Goal: Transaction & Acquisition: Purchase product/service

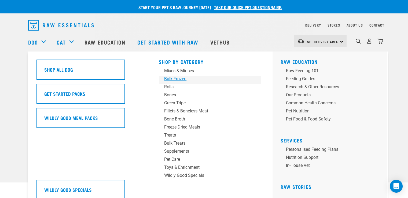
click at [176, 78] on div "Bulk Frozen" at bounding box center [206, 79] width 84 height 6
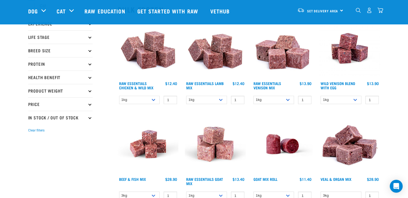
scroll to position [81, 0]
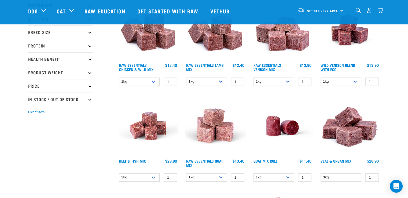
click at [224, 41] on img at bounding box center [215, 30] width 61 height 61
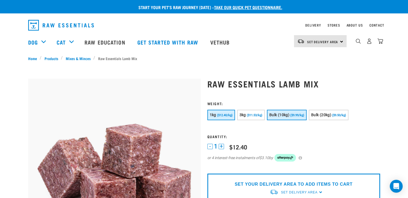
click at [291, 115] on span "($9.99/kg)" at bounding box center [298, 115] width 14 height 3
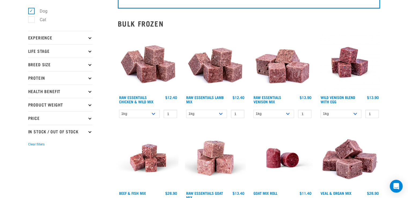
click at [148, 64] on img at bounding box center [148, 62] width 61 height 61
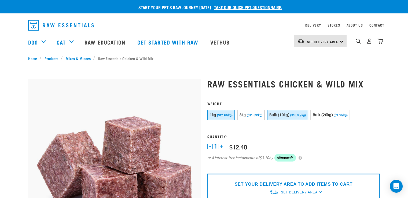
click at [289, 113] on button "Bulk (10kg) ($10.00/kg)" at bounding box center [287, 115] width 41 height 10
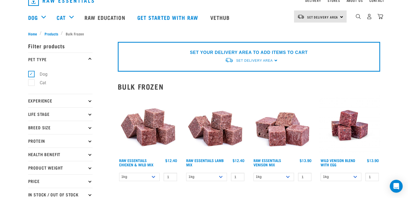
scroll to position [34, 0]
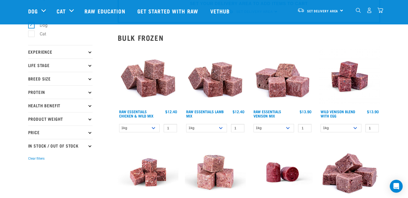
click at [228, 85] on img at bounding box center [215, 76] width 61 height 61
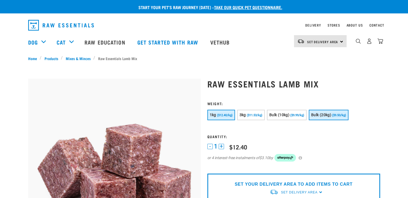
click at [340, 114] on span "($9.50/kg)" at bounding box center [339, 115] width 14 height 3
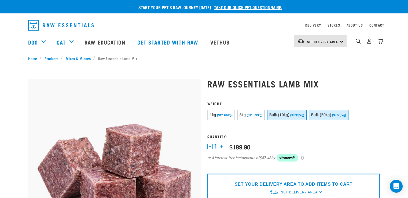
click at [297, 116] on span "($9.99/kg)" at bounding box center [298, 115] width 14 height 3
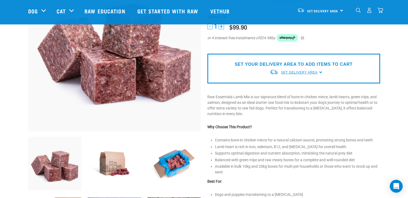
click at [298, 71] on span "Set Delivery Area" at bounding box center [299, 73] width 37 height 4
click at [286, 83] on link "[GEOGRAPHIC_DATA]" at bounding box center [296, 85] width 53 height 9
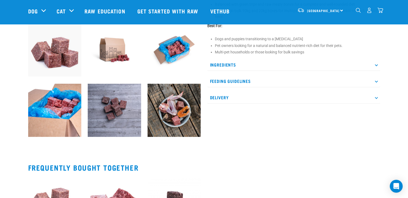
scroll to position [227, 0]
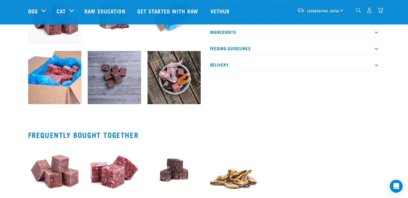
click at [227, 64] on p "Delivery" at bounding box center [294, 65] width 173 height 12
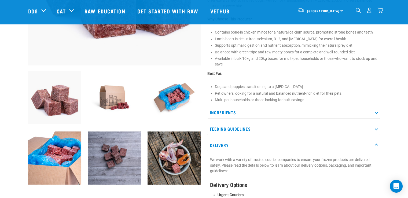
scroll to position [0, 0]
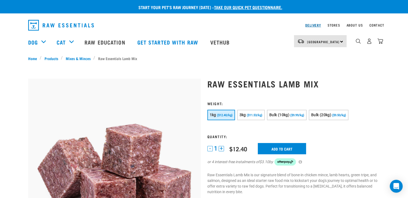
click at [314, 26] on link "Delivery" at bounding box center [314, 25] width 16 height 2
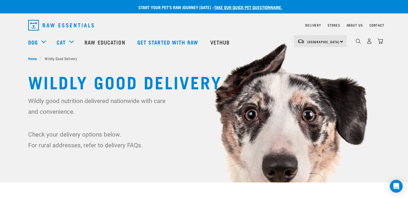
scroll to position [107, 0]
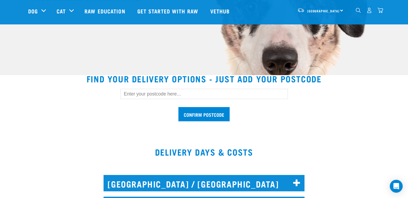
click at [191, 95] on input "text" at bounding box center [205, 94] width 168 height 10
type input "1071"
click at [200, 113] on input "Confirm postcode" at bounding box center [204, 114] width 51 height 14
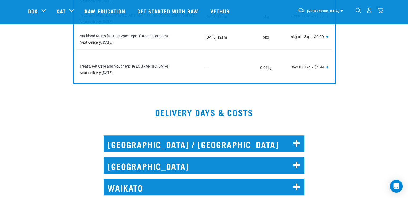
scroll to position [403, 0]
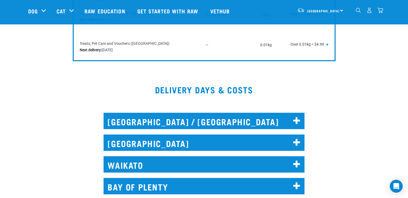
click at [297, 139] on icon at bounding box center [296, 143] width 7 height 9
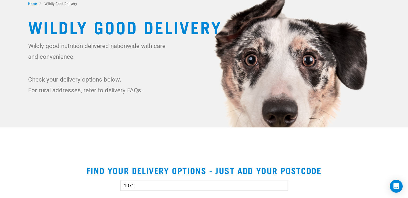
scroll to position [0, 0]
